Goal: Task Accomplishment & Management: Use online tool/utility

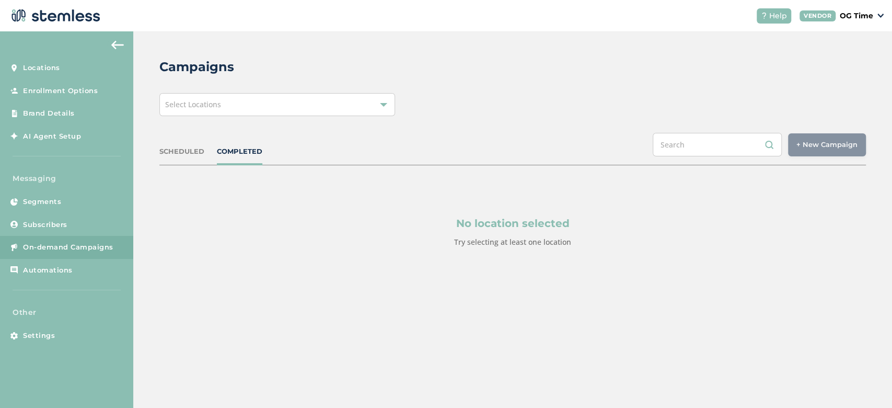
click at [258, 102] on div "Select Locations" at bounding box center [277, 104] width 236 height 23
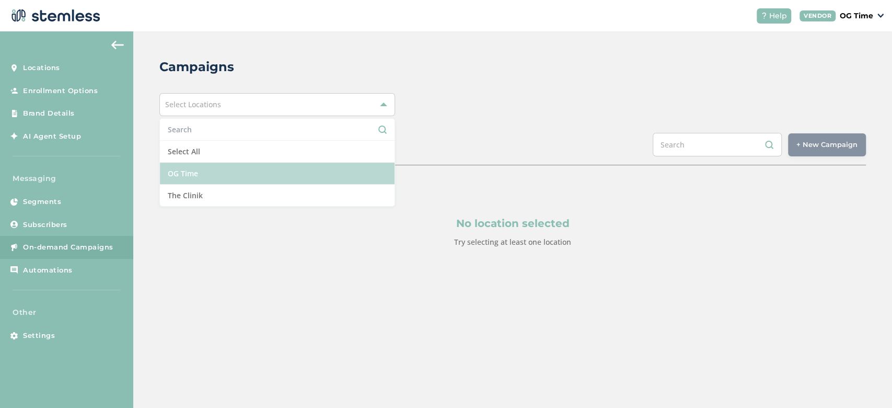
click at [202, 168] on li "OG Time" at bounding box center [277, 174] width 235 height 22
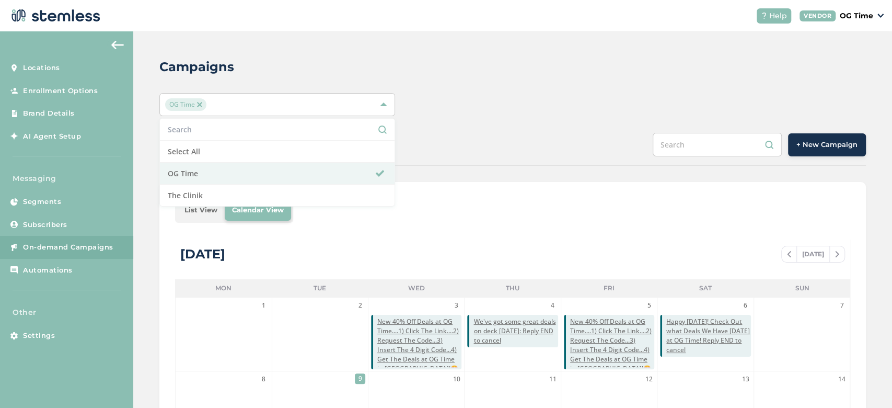
click at [476, 139] on div "SCHEDULED COMPLETED + New Campaign" at bounding box center [512, 149] width 707 height 32
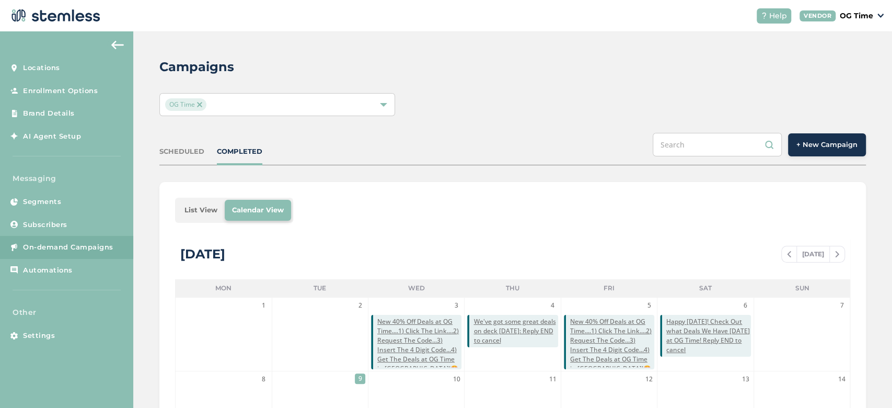
click at [782, 252] on span at bounding box center [789, 254] width 15 height 13
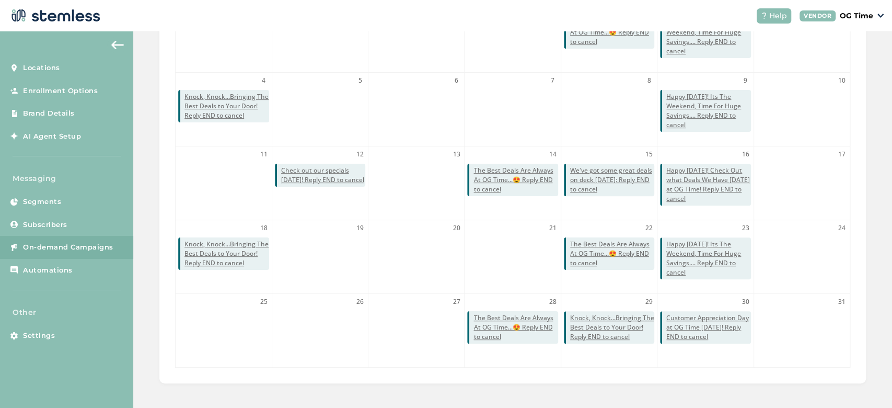
scroll to position [238, 0]
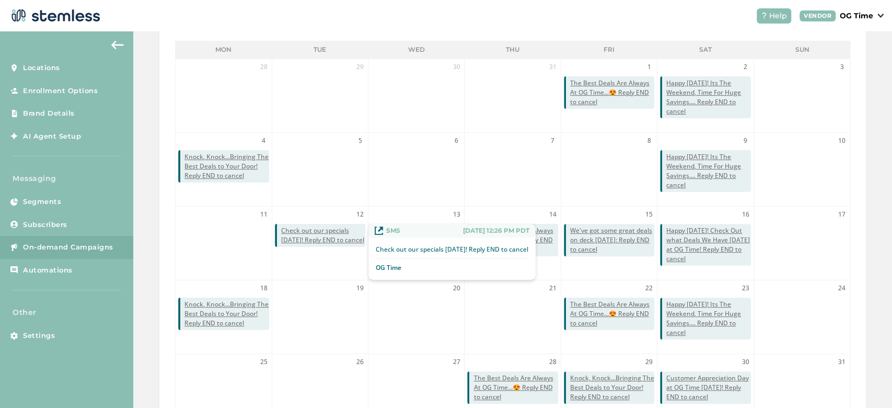
click at [324, 239] on span "Check out our specials today! Reply END to cancel" at bounding box center [323, 235] width 84 height 19
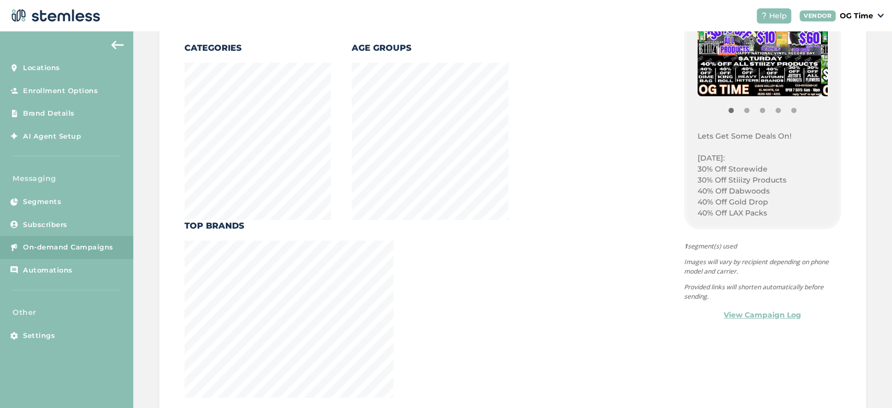
scroll to position [122, 0]
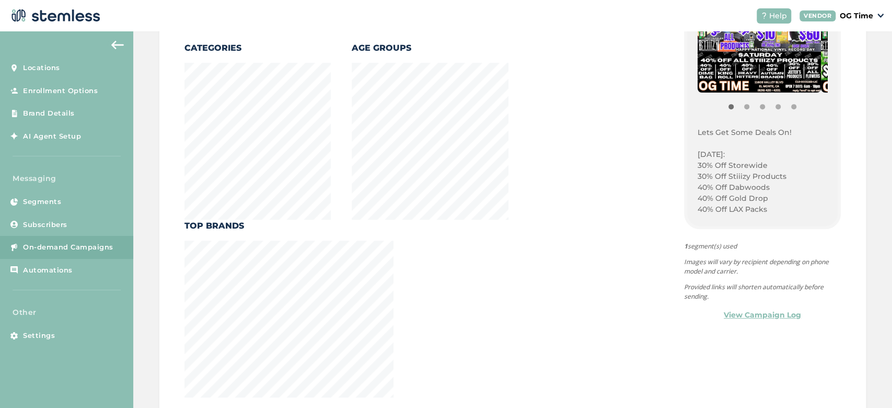
click at [698, 133] on p "Lets Get Some Deals On!" at bounding box center [763, 132] width 130 height 11
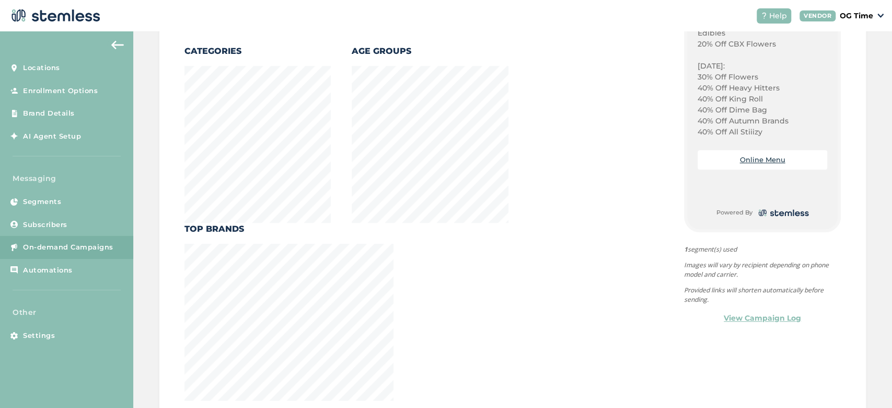
scroll to position [279, 0]
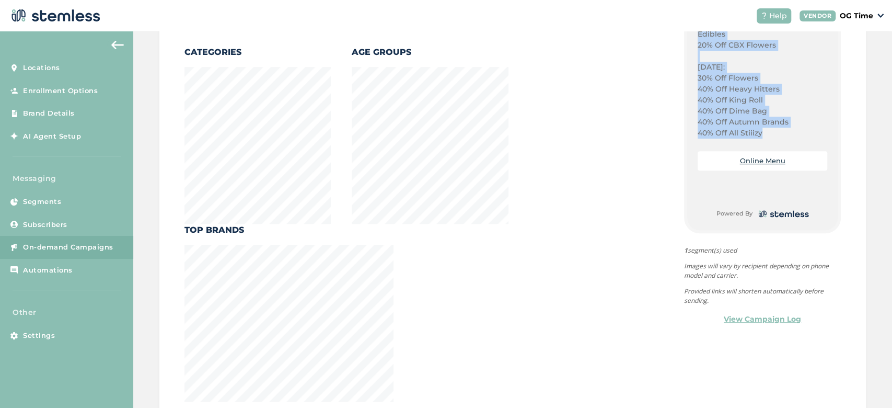
click at [756, 133] on p "40% Off All Stiiizy" at bounding box center [763, 133] width 130 height 11
copy div "Lets Get Some Deals On! [DATE]: 30% Off Storewide 30% Off Stiiizy Products 40% …"
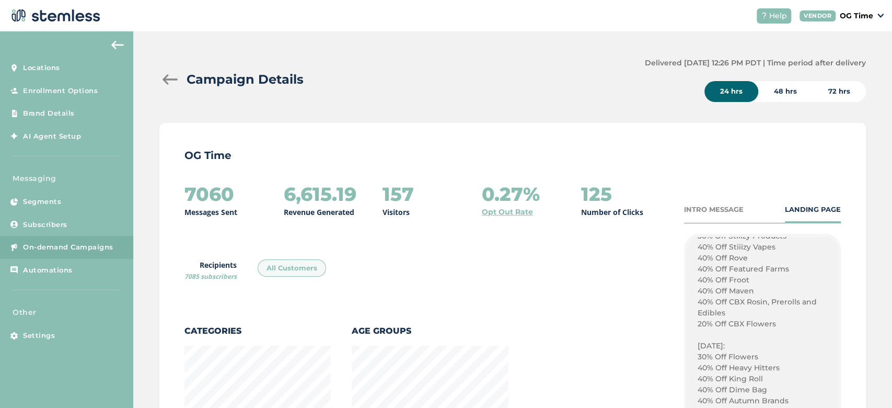
click at [166, 77] on div at bounding box center [169, 79] width 21 height 10
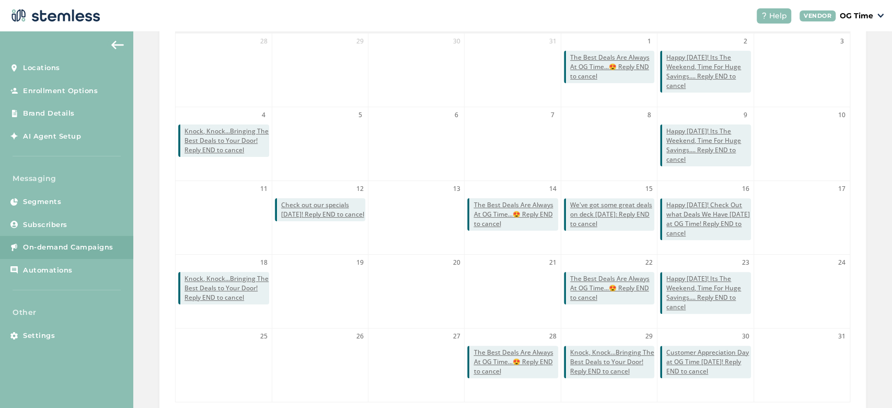
scroll to position [298, 0]
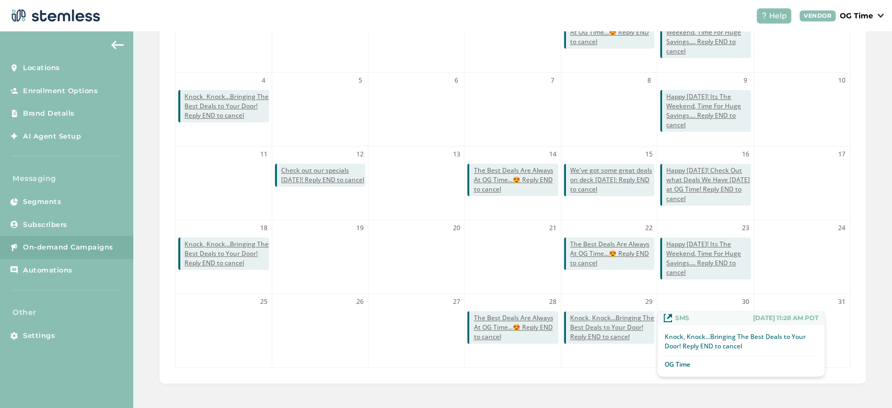
click at [595, 322] on span "Knock, Knock...Bringing The Best Deals to Your Door! Reply END to cancel" at bounding box center [612, 327] width 84 height 28
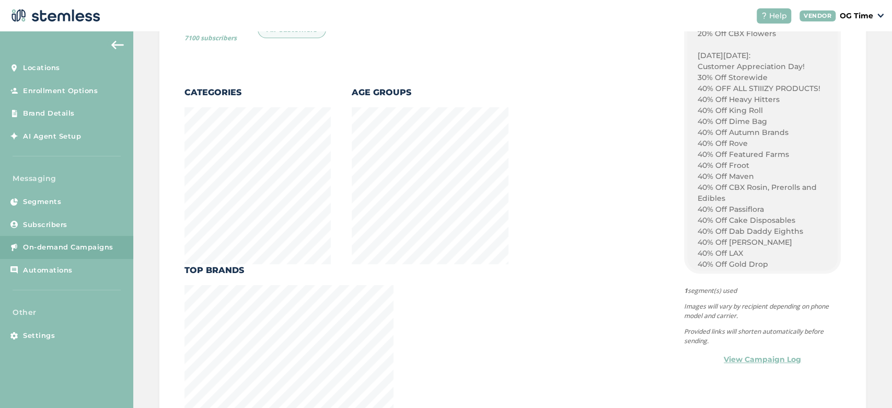
scroll to position [341, 0]
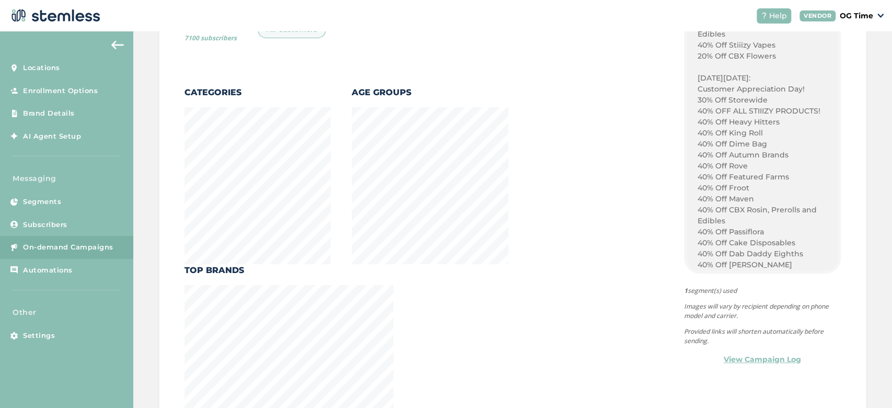
click at [698, 78] on p "[DATE][DATE]:" at bounding box center [763, 78] width 130 height 11
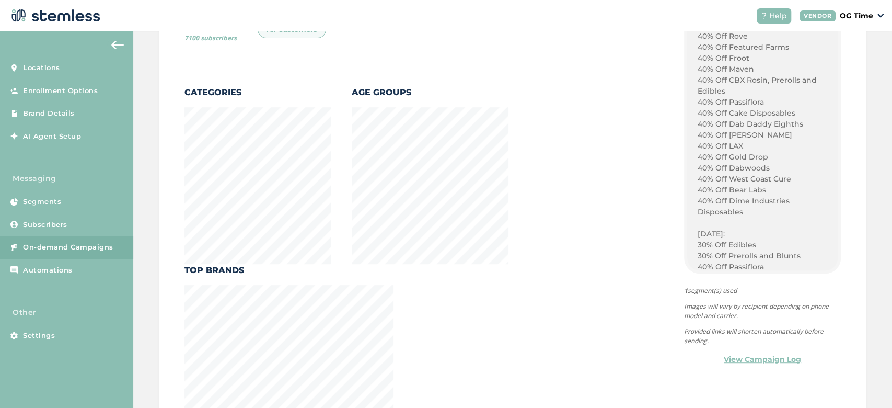
scroll to position [471, 0]
click at [737, 212] on p "40% Off Dime Industries Disposables" at bounding box center [763, 206] width 130 height 22
click at [735, 212] on p "40% Off Dime Industries Disposables" at bounding box center [763, 206] width 130 height 22
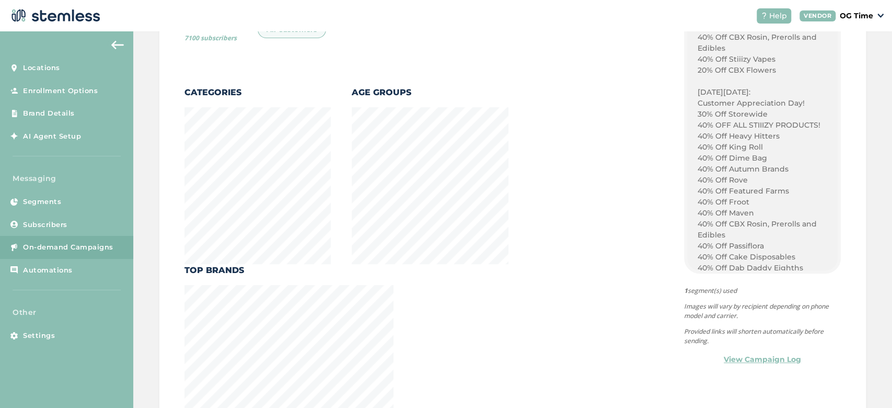
scroll to position [326, 0]
click at [698, 91] on p "[DATE][DATE]:" at bounding box center [763, 93] width 130 height 11
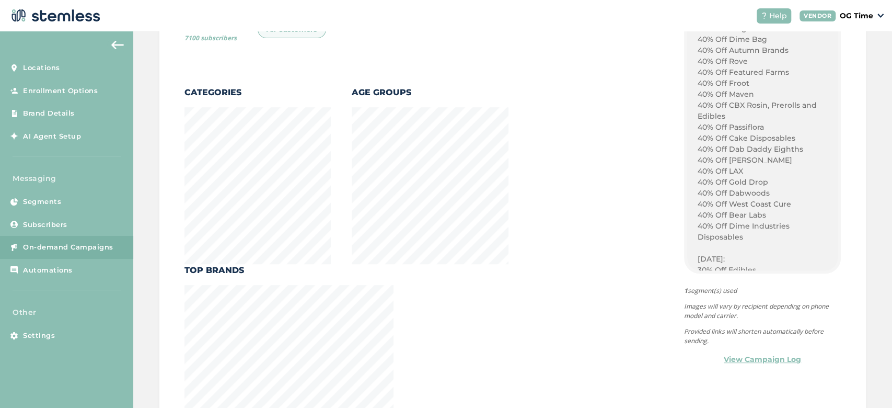
scroll to position [506, 0]
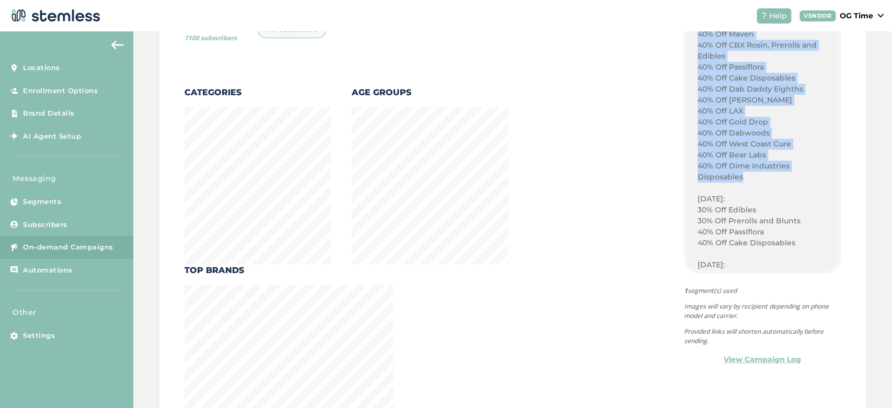
click at [739, 176] on p "40% Off Dime Industries Disposables" at bounding box center [763, 171] width 130 height 22
copy div "THIS Saturday, 8/30/2025: Customer Appreciation Day! 30% Off Storewide 40% OFF …"
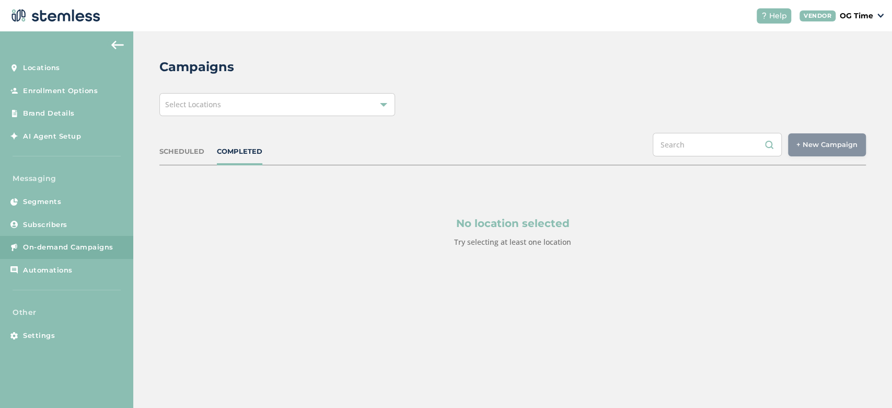
drag, startPoint x: 278, startPoint y: 112, endPoint x: 321, endPoint y: 94, distance: 46.4
click at [321, 94] on div "Select Locations" at bounding box center [277, 104] width 236 height 23
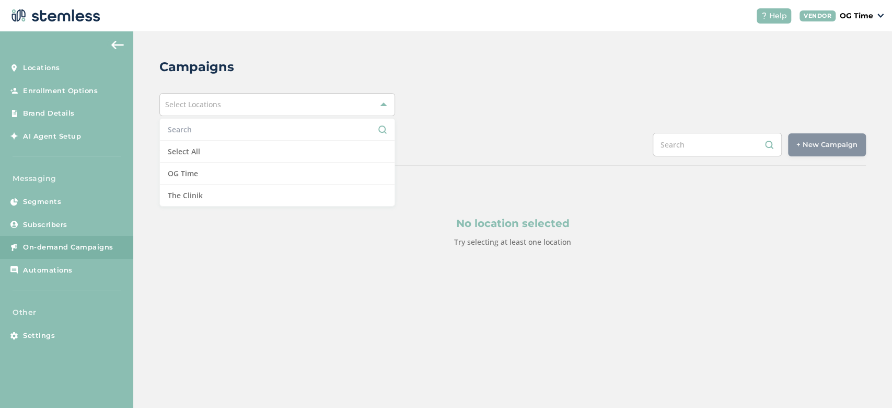
click at [321, 94] on div "Select Locations" at bounding box center [277, 104] width 236 height 23
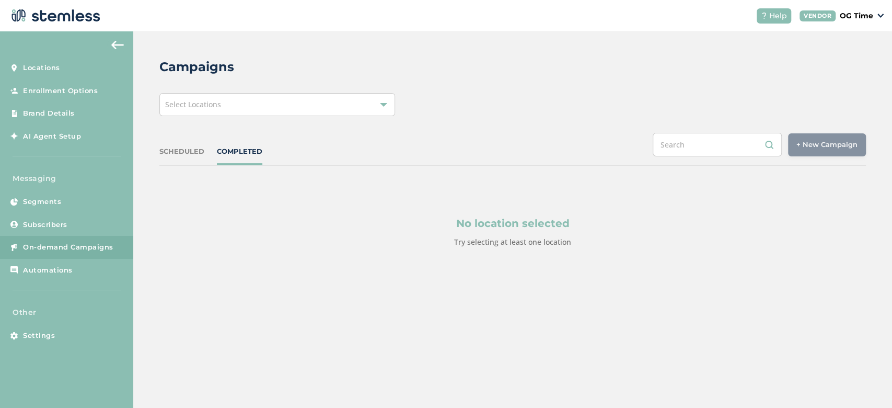
drag, startPoint x: 345, startPoint y: 105, endPoint x: 393, endPoint y: 95, distance: 48.5
click at [393, 95] on div "Select Locations" at bounding box center [277, 104] width 236 height 23
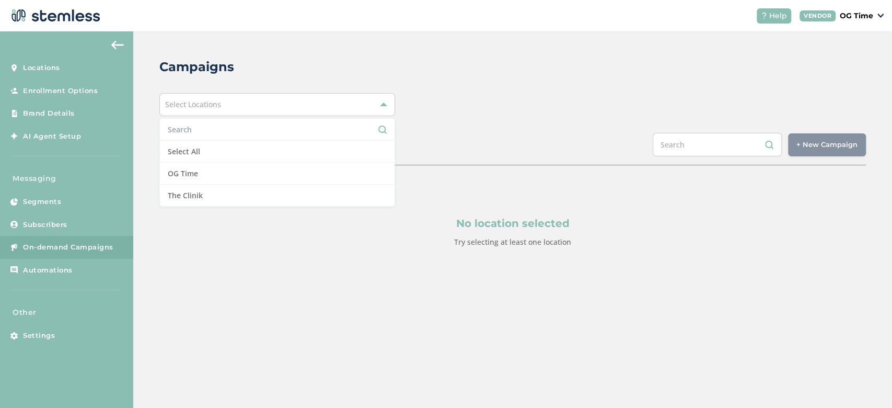
click at [393, 95] on div "Select Locations" at bounding box center [277, 104] width 236 height 23
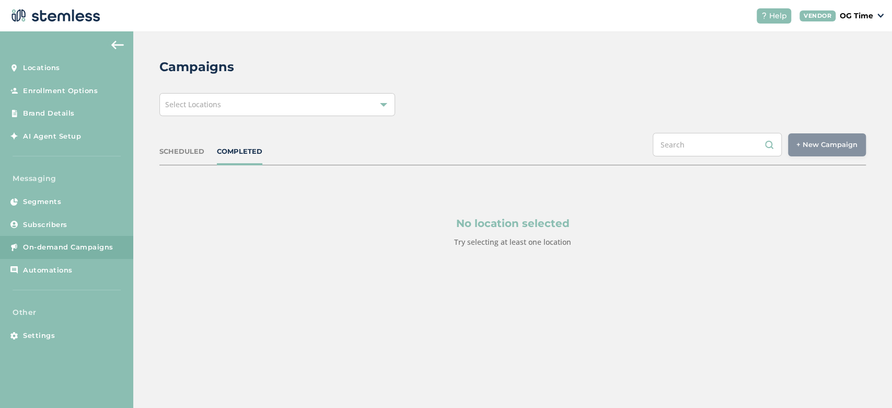
click at [374, 106] on div "Select Locations" at bounding box center [277, 104] width 236 height 23
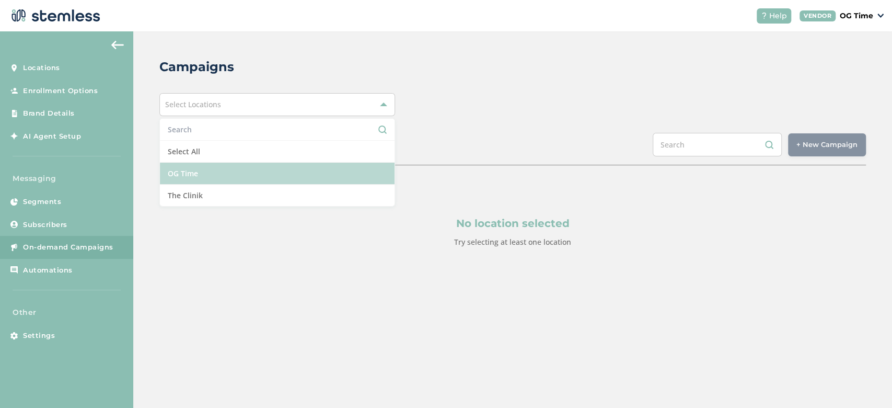
click at [264, 169] on li "OG Time" at bounding box center [277, 174] width 235 height 22
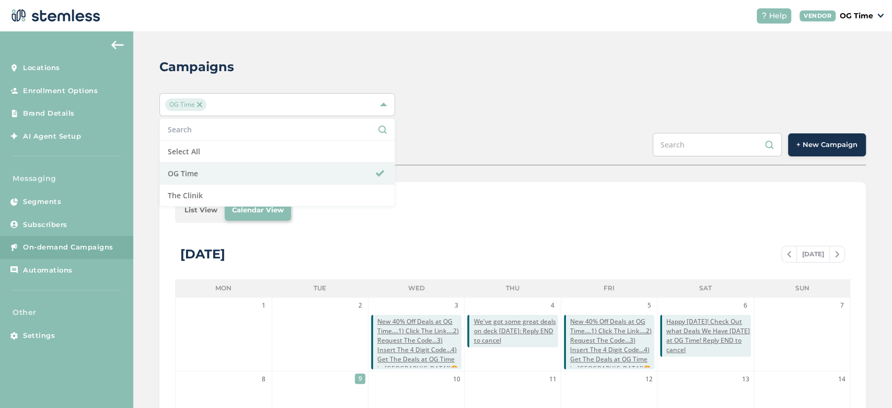
click at [824, 144] on span "+ New Campaign" at bounding box center [827, 145] width 61 height 10
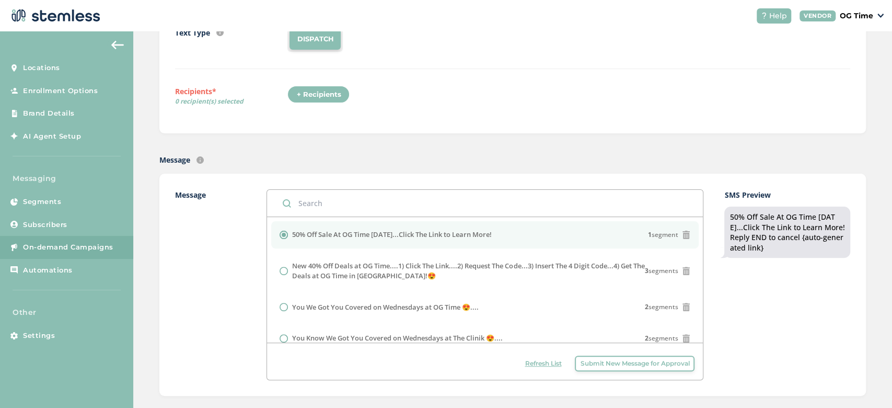
scroll to position [126, 0]
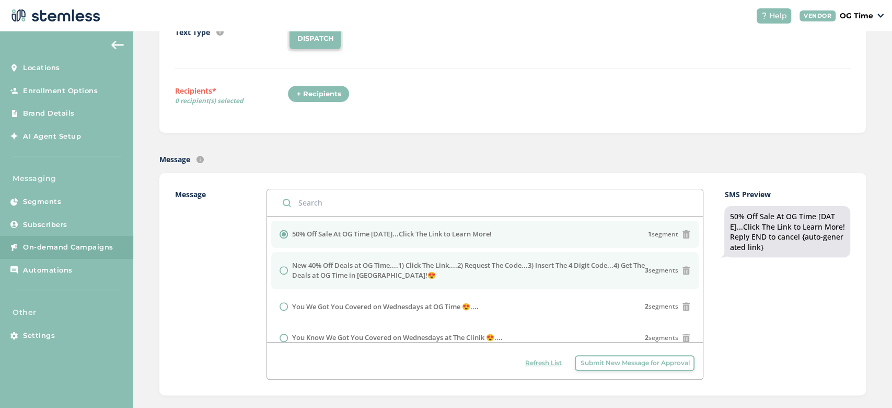
click at [281, 272] on input "radio" at bounding box center [284, 270] width 8 height 8
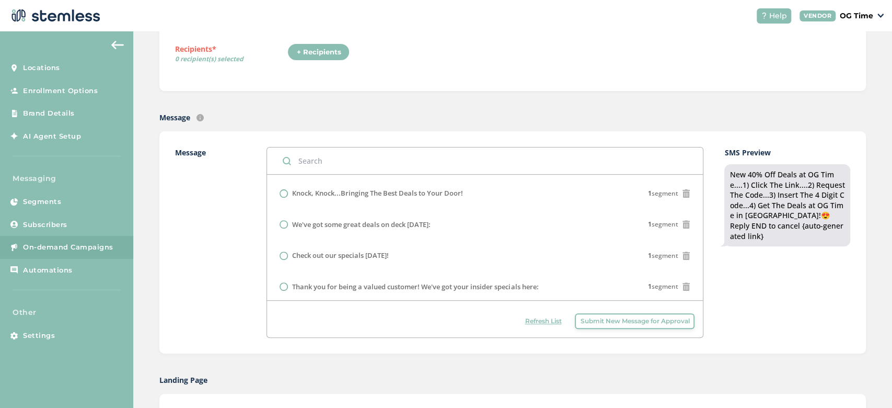
scroll to position [355, 0]
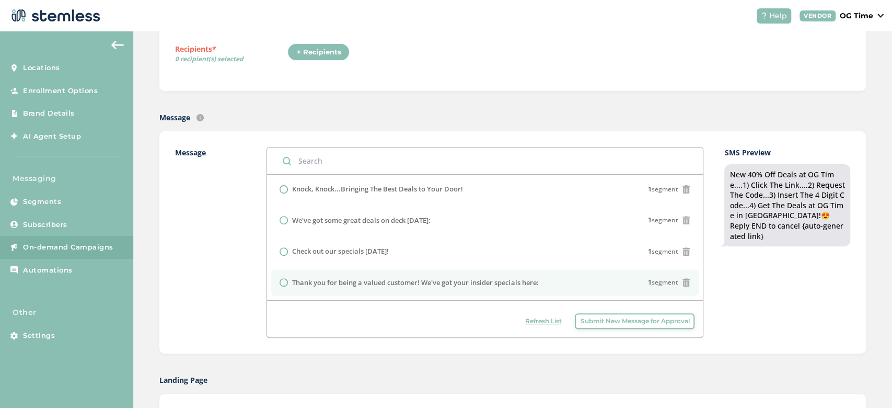
click at [437, 271] on li "Thank you for being a valued customer! We've got your insider specials here: 1 …" at bounding box center [485, 282] width 428 height 27
radio input "false"
radio input "true"
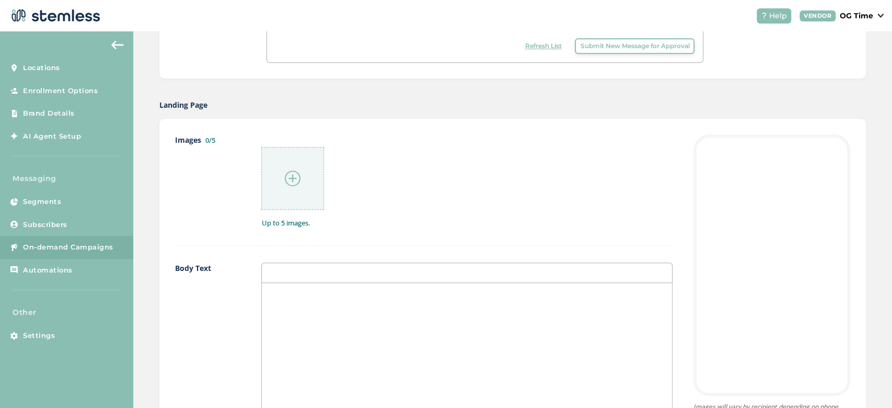
scroll to position [444, 0]
click at [367, 313] on div at bounding box center [467, 386] width 410 height 209
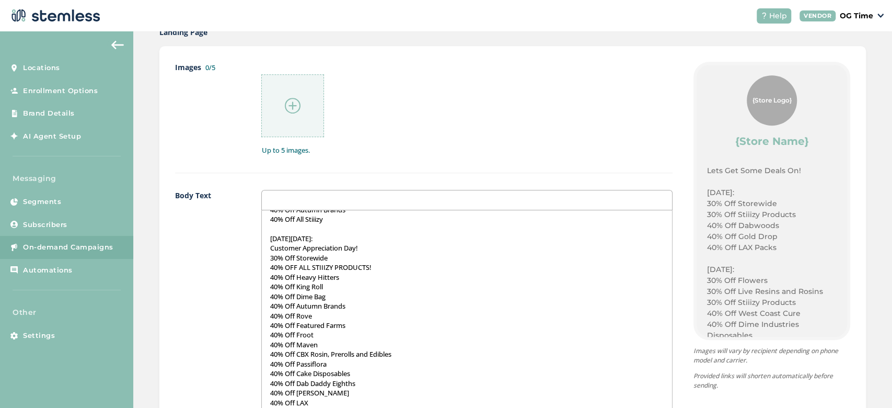
scroll to position [416, 0]
click at [284, 237] on p "[DATE][DATE]:" at bounding box center [467, 239] width 395 height 9
click at [312, 239] on p "[DATE][DATE]:" at bounding box center [467, 239] width 395 height 9
click at [372, 237] on p "[DATE] in September, [DATE]:" at bounding box center [467, 239] width 395 height 9
click at [374, 291] on p "40% Off King Roll" at bounding box center [467, 287] width 395 height 9
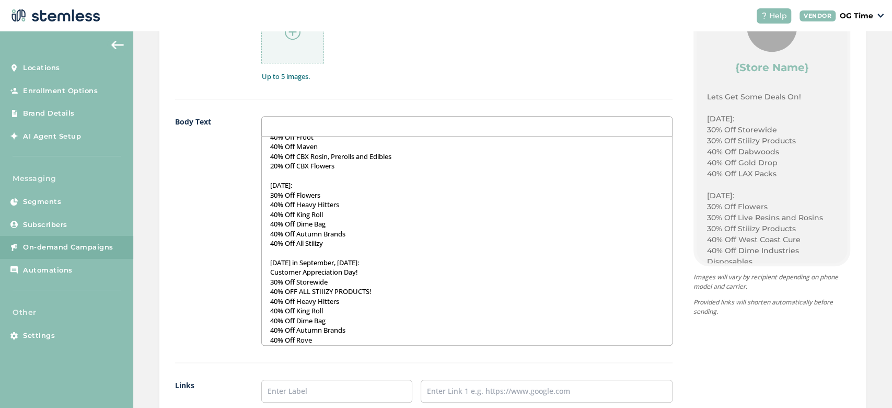
scroll to position [318, 0]
click at [271, 290] on p "40% OFF ALL STIIIZY PRODUCTS!" at bounding box center [467, 291] width 395 height 9
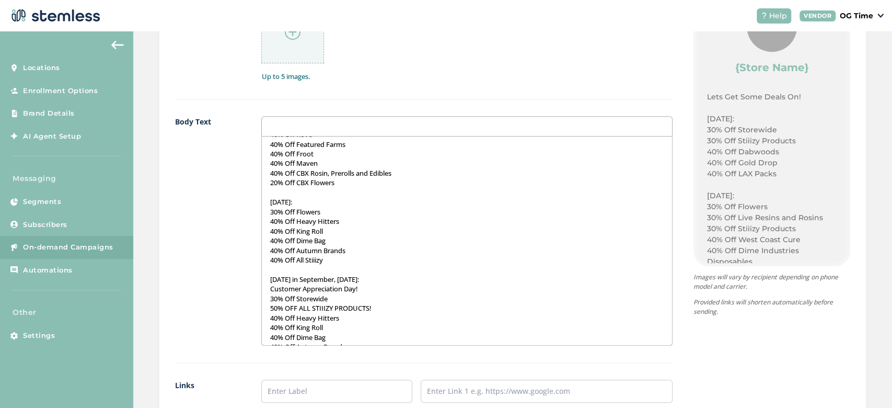
scroll to position [298, 0]
click at [272, 263] on p "40% Off All Stiiizy" at bounding box center [467, 263] width 395 height 9
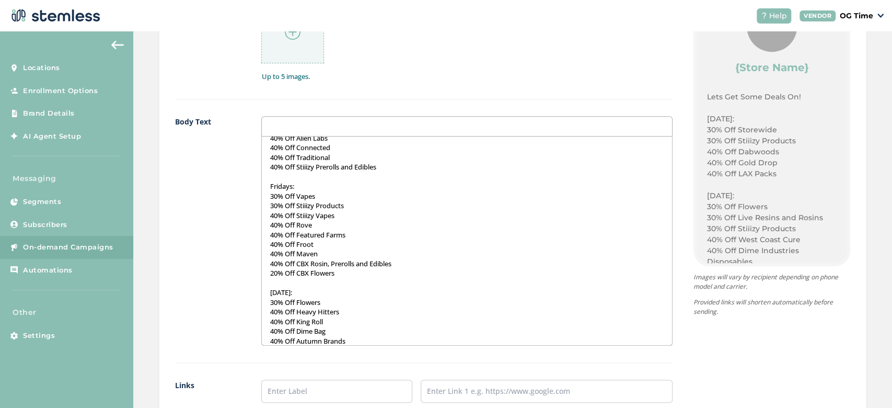
scroll to position [211, 0]
click at [271, 207] on p "30% Off Stiiizy Products" at bounding box center [467, 205] width 395 height 9
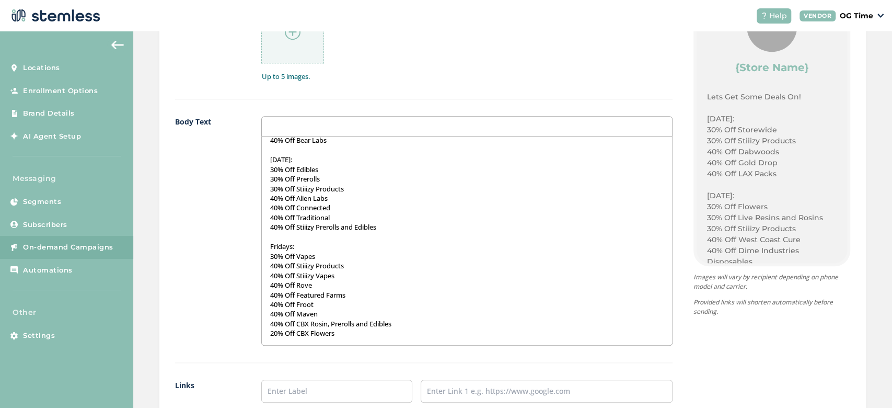
scroll to position [120, 0]
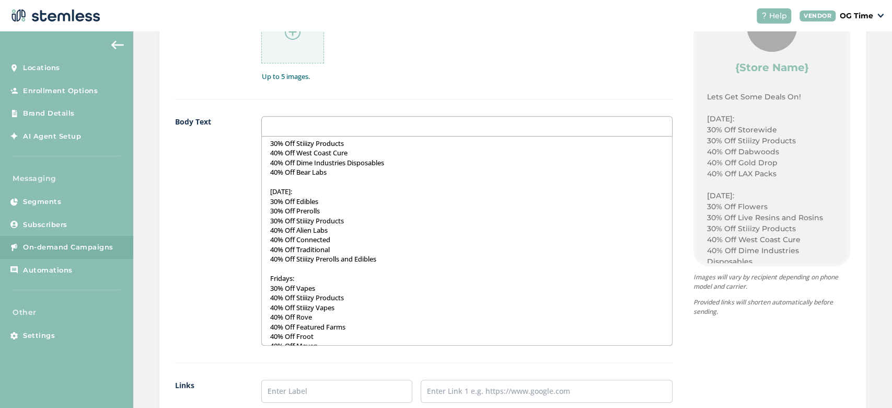
click at [272, 218] on p "30% Off Stiiizy Products" at bounding box center [467, 220] width 395 height 9
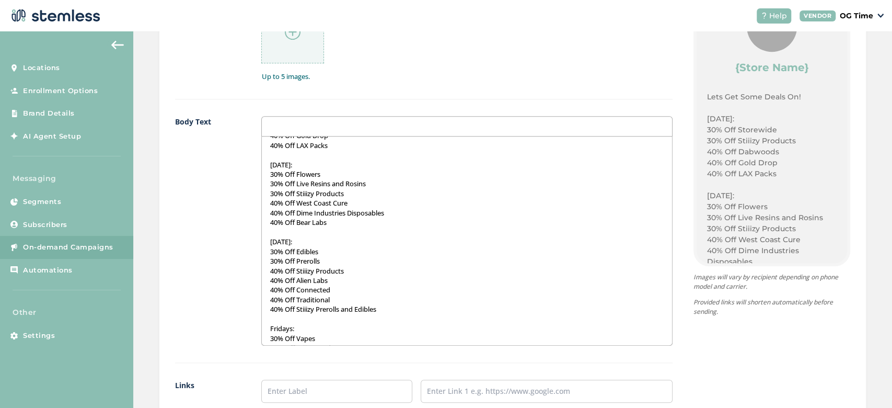
scroll to position [28, 0]
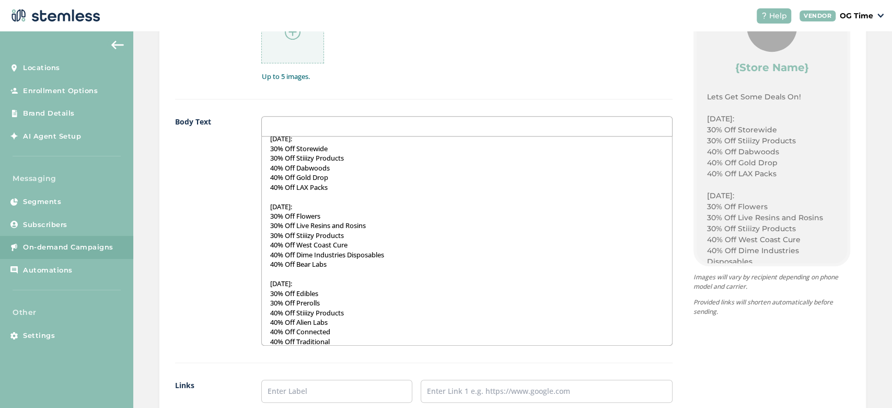
click at [272, 232] on p "30% Off Stiiizy Products" at bounding box center [467, 234] width 395 height 9
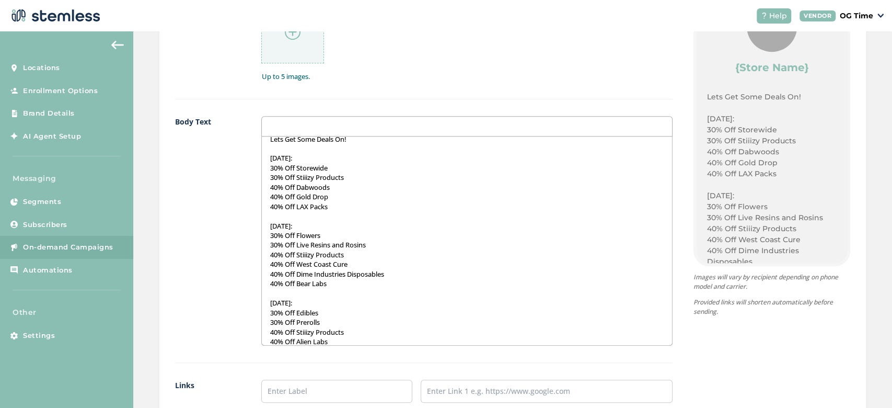
scroll to position [0, 0]
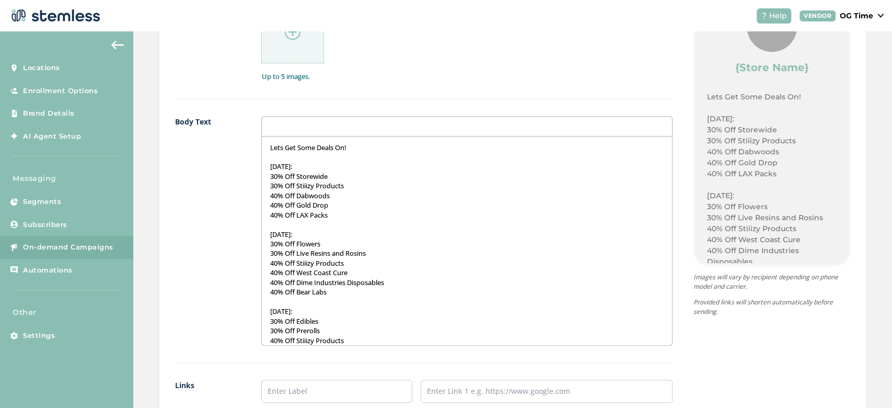
click at [273, 186] on p "30% Off Stiiizy Products" at bounding box center [467, 185] width 395 height 9
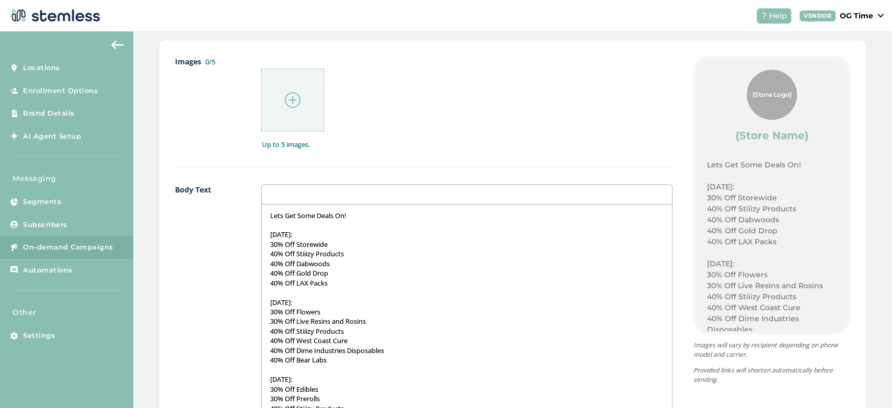
scroll to position [514, 0]
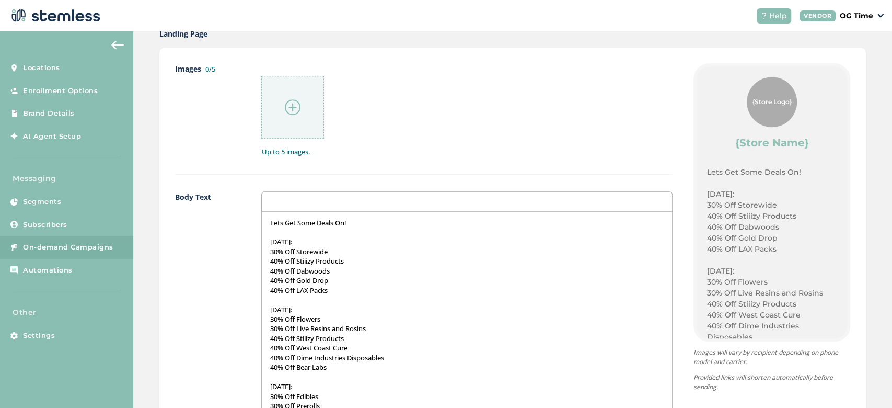
click at [360, 221] on p "Lets Get Some Deals On!" at bounding box center [467, 222] width 395 height 9
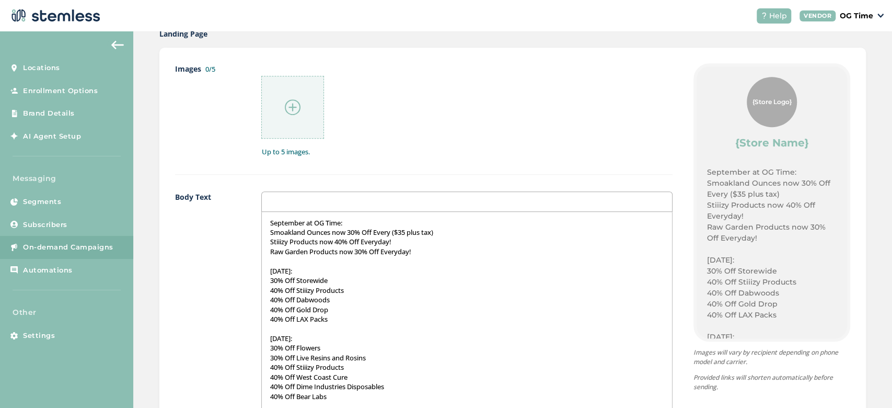
scroll to position [17, 0]
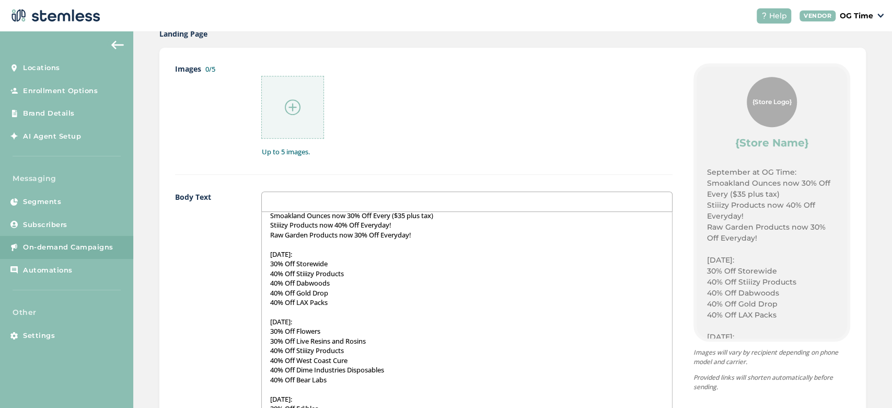
click at [338, 263] on p "30% Off Storewide" at bounding box center [467, 263] width 395 height 9
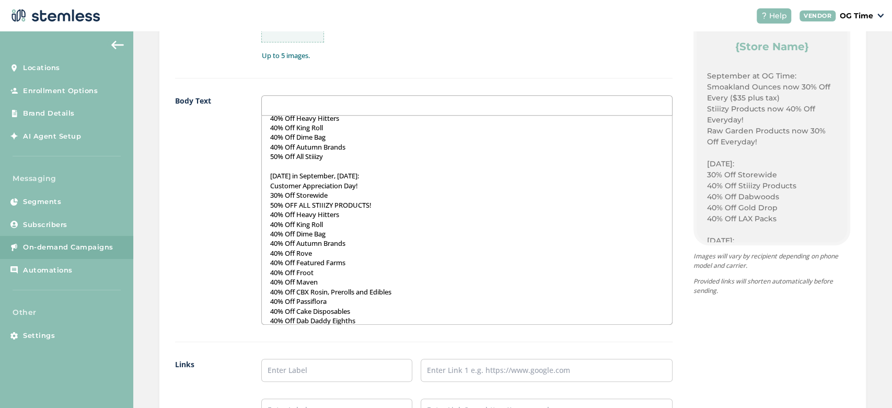
scroll to position [386, 0]
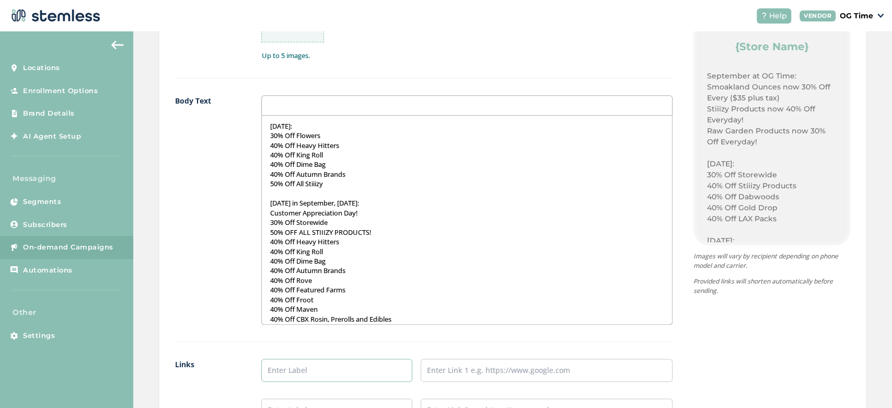
click at [337, 366] on input "text" at bounding box center [336, 370] width 151 height 23
type input "Online Menu"
click at [443, 374] on input "text" at bounding box center [547, 370] width 252 height 23
type input "[URL][DOMAIN_NAME]"
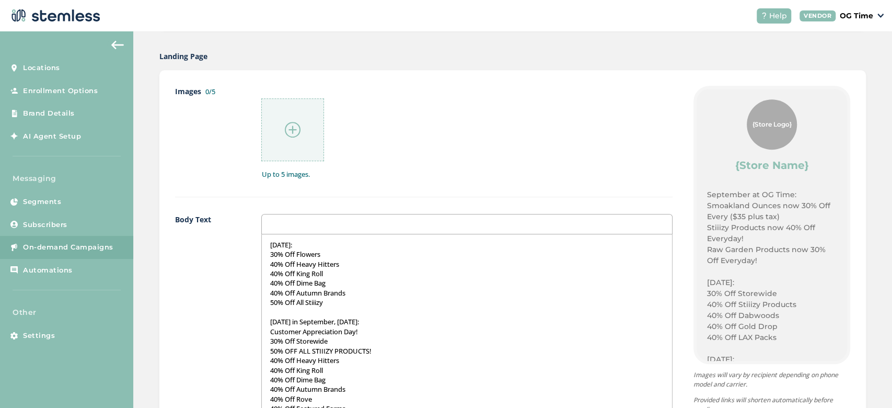
click at [289, 141] on div at bounding box center [292, 129] width 63 height 63
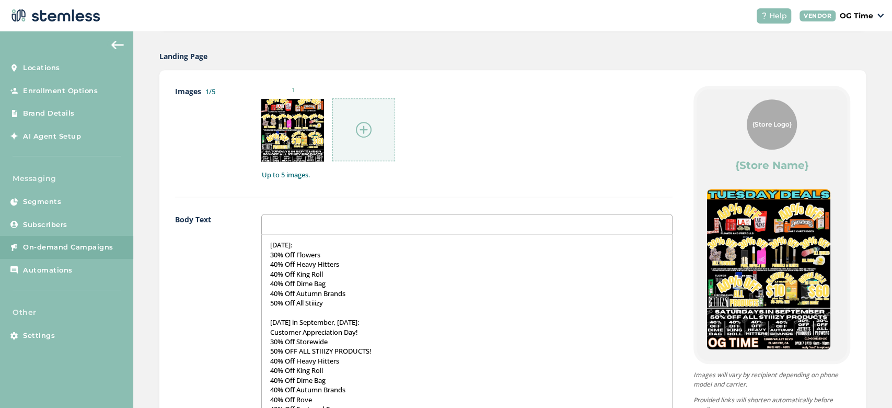
click at [360, 127] on img at bounding box center [364, 130] width 16 height 16
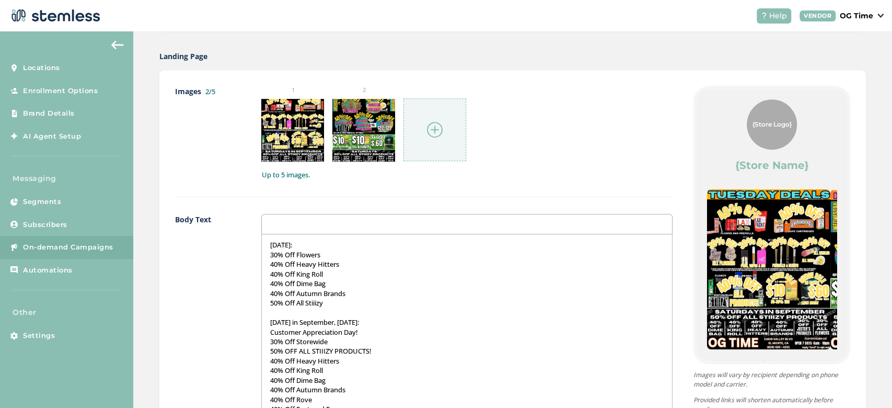
click at [434, 122] on img at bounding box center [435, 130] width 16 height 16
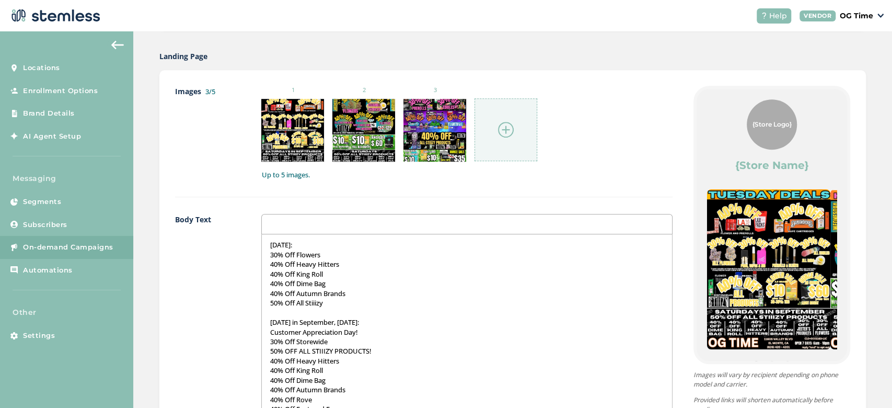
click at [504, 132] on img at bounding box center [506, 130] width 16 height 16
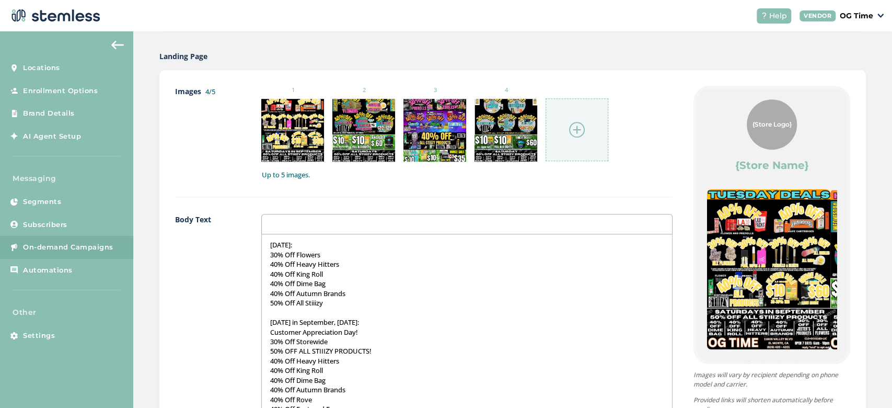
click at [577, 122] on img at bounding box center [577, 130] width 16 height 16
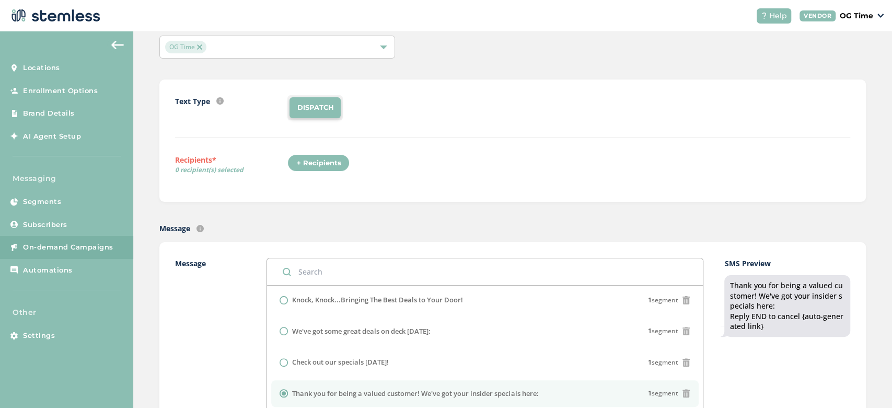
scroll to position [0, 0]
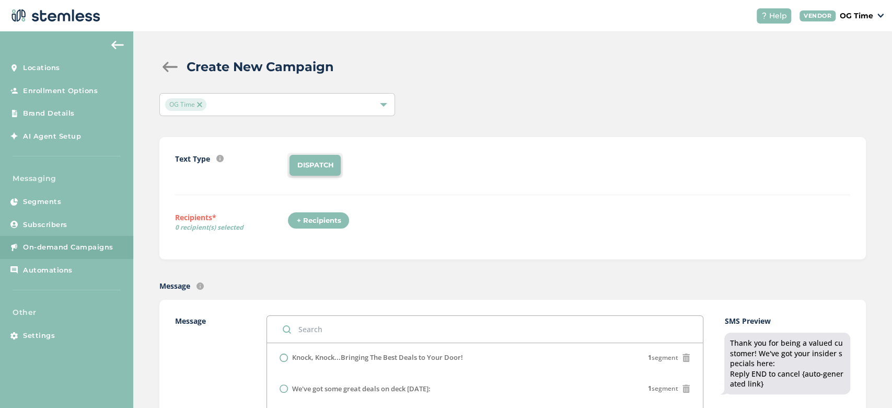
click at [296, 227] on div "+ Recipients" at bounding box center [318, 221] width 62 height 18
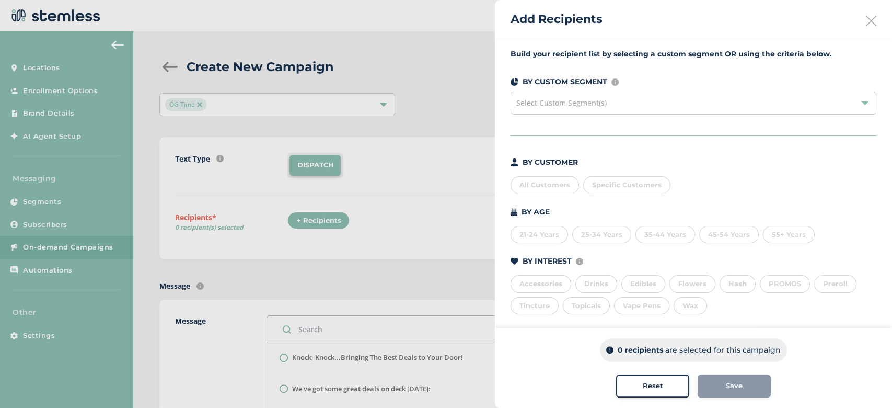
click at [534, 182] on div "All Customers" at bounding box center [545, 185] width 68 height 18
click at [743, 384] on div "Save" at bounding box center [734, 386] width 56 height 10
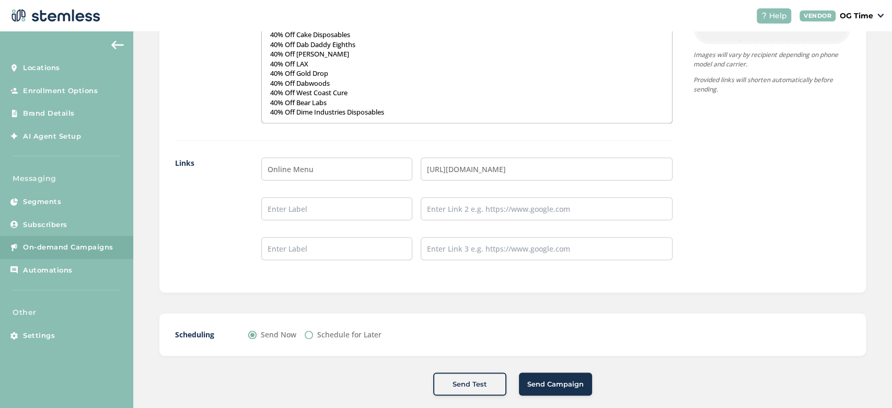
scroll to position [824, 0]
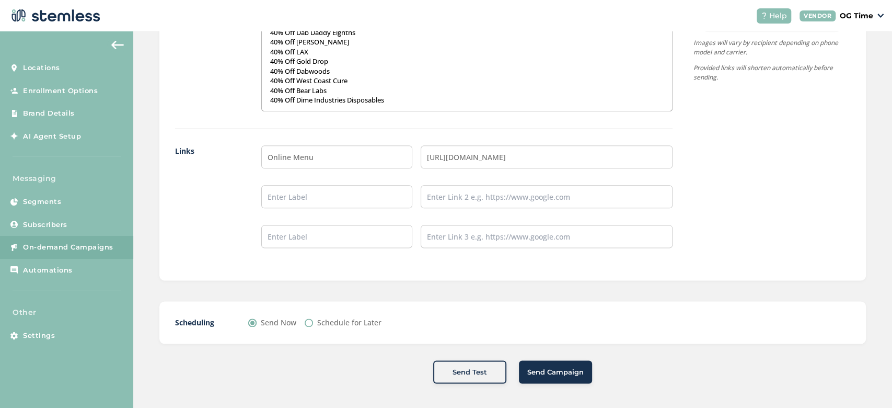
click at [561, 370] on span "Send Campaign" at bounding box center [555, 372] width 56 height 10
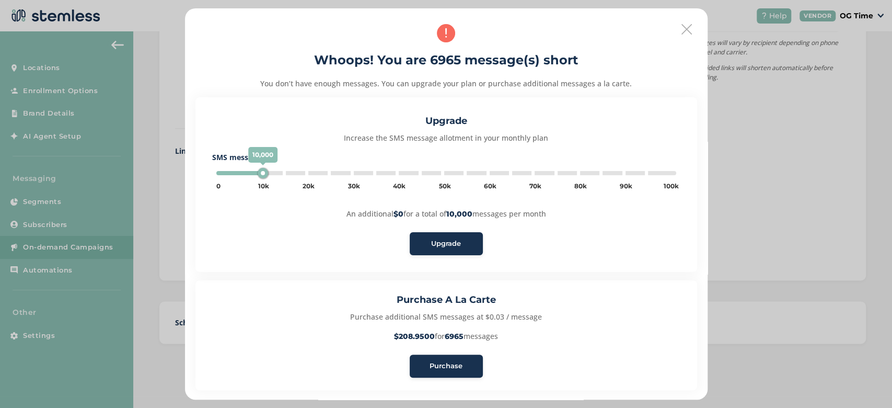
click at [443, 370] on button "Purchase" at bounding box center [446, 365] width 73 height 23
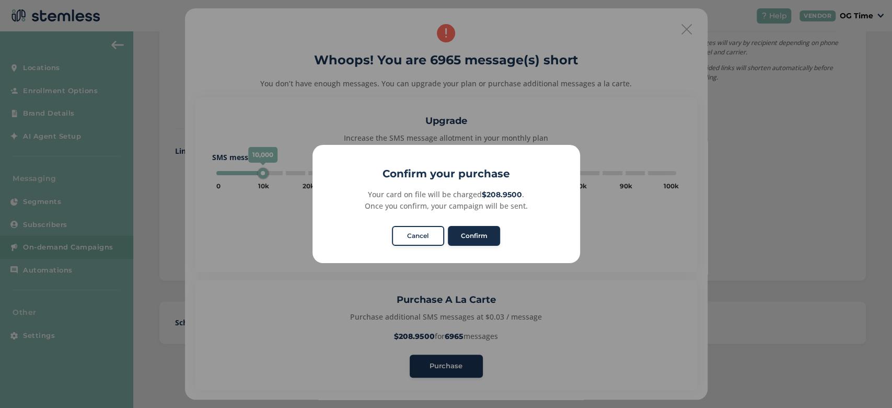
click at [476, 239] on button "Confirm" at bounding box center [474, 236] width 52 height 20
